Goal: Task Accomplishment & Management: Complete application form

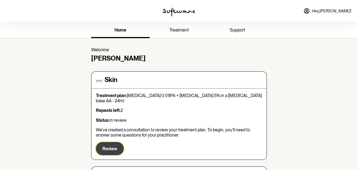
click at [105, 146] on span "Review" at bounding box center [109, 148] width 15 height 5
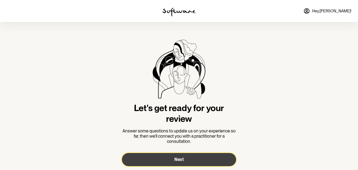
click at [208, 161] on button "Next" at bounding box center [179, 159] width 114 height 13
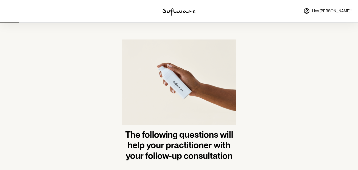
scroll to position [30, 0]
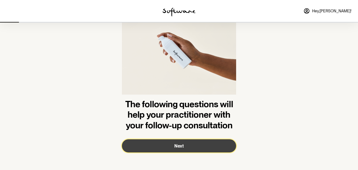
click at [190, 145] on button "Next" at bounding box center [179, 145] width 114 height 13
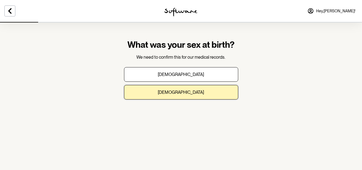
click at [195, 94] on button "[DEMOGRAPHIC_DATA]" at bounding box center [181, 92] width 114 height 15
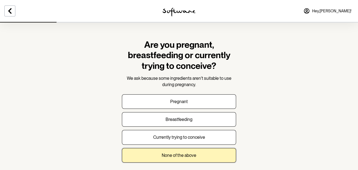
click at [206, 150] on button "None of the above" at bounding box center [179, 155] width 114 height 15
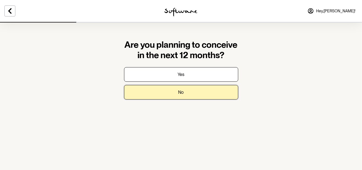
click at [196, 90] on button "No" at bounding box center [181, 92] width 114 height 15
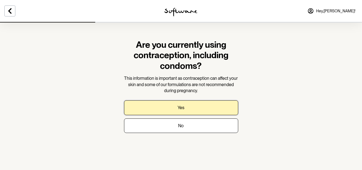
click at [188, 106] on button "Yes" at bounding box center [181, 108] width 114 height 15
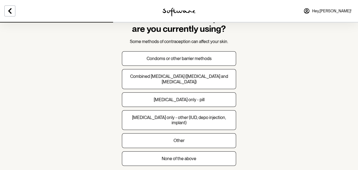
scroll to position [27, 0]
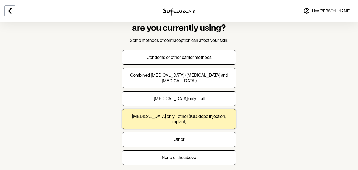
click at [216, 115] on p "[MEDICAL_DATA] only - other (IUD, depo injection, implant)" at bounding box center [179, 119] width 105 height 10
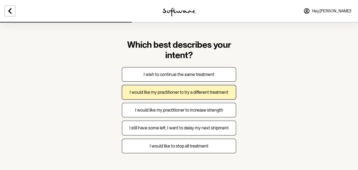
click at [203, 94] on p "I would like my practitioner to try a different treatment" at bounding box center [179, 92] width 99 height 5
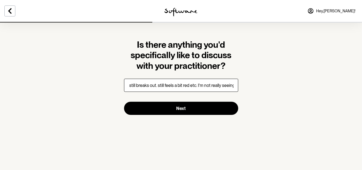
scroll to position [0, 154]
type input "I just don't think my skin is liking the [MEDICAL_DATA]. It still peels (althou…"
click at [203, 94] on form "Is there anything you'd specifically like to discuss with your practitioner? I …" at bounding box center [181, 78] width 114 height 76
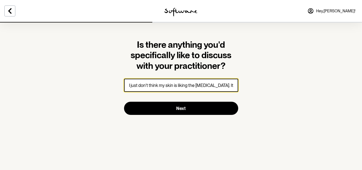
click at [222, 87] on input "I just don't think my skin is liking the [MEDICAL_DATA]. It still peels (althou…" at bounding box center [181, 85] width 114 height 13
drag, startPoint x: 228, startPoint y: 86, endPoint x: 275, endPoint y: 88, distance: 46.2
click at [275, 88] on section "Is there anything you'd specifically like to discuss with your practitioner? I …" at bounding box center [181, 85] width 362 height 170
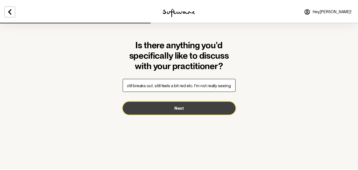
scroll to position [0, 0]
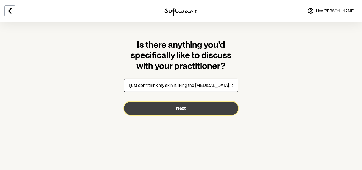
click at [205, 108] on button "Next" at bounding box center [181, 108] width 114 height 13
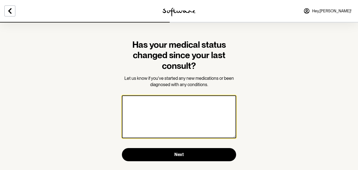
click at [205, 108] on textarea at bounding box center [179, 117] width 114 height 43
type textarea "No"
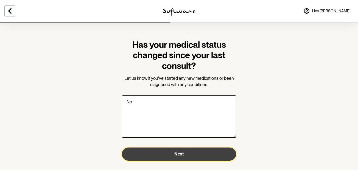
click at [185, 158] on button "Next" at bounding box center [179, 154] width 114 height 13
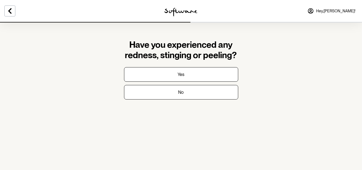
click at [171, 67] on form "Have you experienced any redness, stinging or peeling? Yes No" at bounding box center [181, 70] width 114 height 60
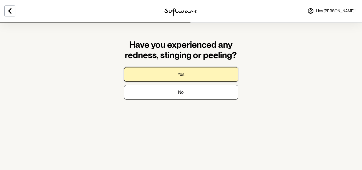
click at [175, 74] on button "Yes" at bounding box center [181, 74] width 114 height 15
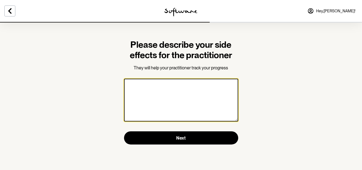
click at [172, 92] on textarea at bounding box center [181, 100] width 114 height 43
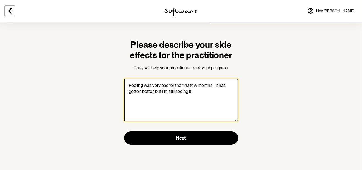
type textarea "Peeling was very bad for the first few months - it has gotten better, but I'm s…"
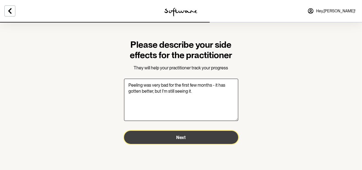
click at [173, 138] on button "Next" at bounding box center [181, 137] width 114 height 13
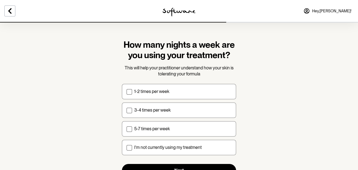
click at [178, 124] on label "5-7 times per week" at bounding box center [179, 128] width 114 height 15
click at [127, 129] on input "5-7 times per week" at bounding box center [126, 129] width 0 height 0
checkbox input "true"
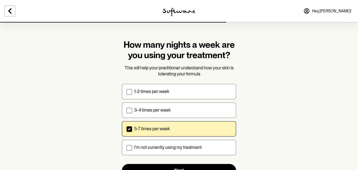
scroll to position [20, 0]
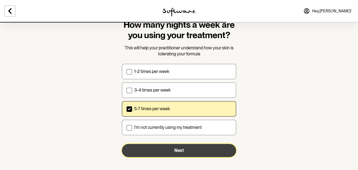
click at [200, 150] on button "Next" at bounding box center [179, 150] width 114 height 13
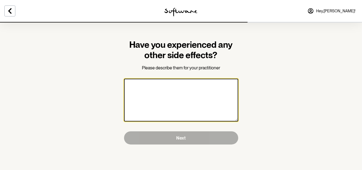
click at [177, 80] on textarea at bounding box center [181, 100] width 114 height 43
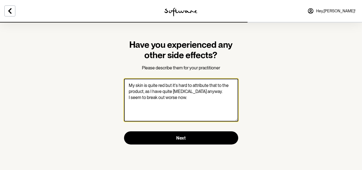
type textarea "My skin is quite red but it's hard to attribute that to the product, as I have …"
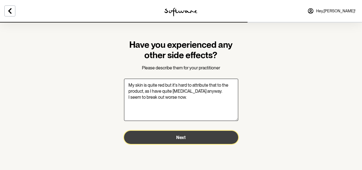
click at [169, 138] on button "Next" at bounding box center [181, 137] width 114 height 13
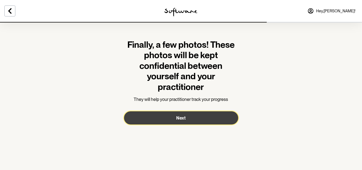
click at [189, 119] on button "Next" at bounding box center [181, 117] width 114 height 13
